Goal: Check status: Check status

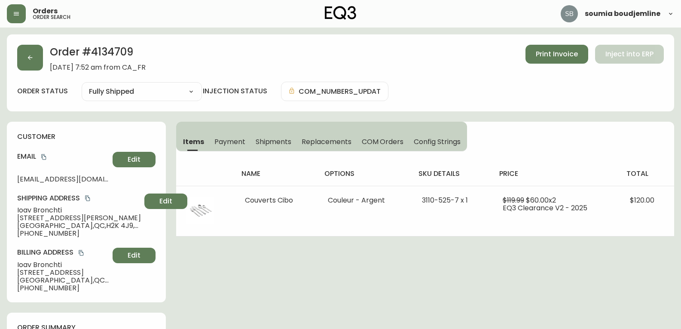
select select "FULLY_SHIPPED"
click at [27, 55] on button "button" at bounding box center [30, 58] width 26 height 26
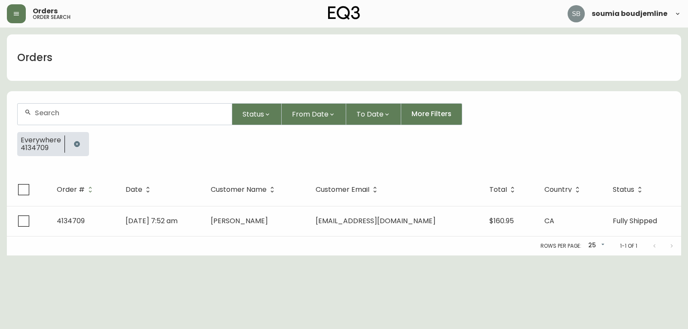
click at [63, 117] on div at bounding box center [125, 114] width 214 height 21
type input "5"
click at [315, 255] on html "Orders order search soumia boudjemline Orders Status From Date To Date More Fil…" at bounding box center [344, 127] width 688 height 255
click at [404, 255] on html "Orders order search soumia boudjemline Orders Status From Date To Date More Fil…" at bounding box center [344, 127] width 688 height 255
click at [97, 255] on html "Orders order search soumia boudjemline Orders Status From Date To Date More Fil…" at bounding box center [344, 127] width 688 height 255
